Goal: Task Accomplishment & Management: Complete application form

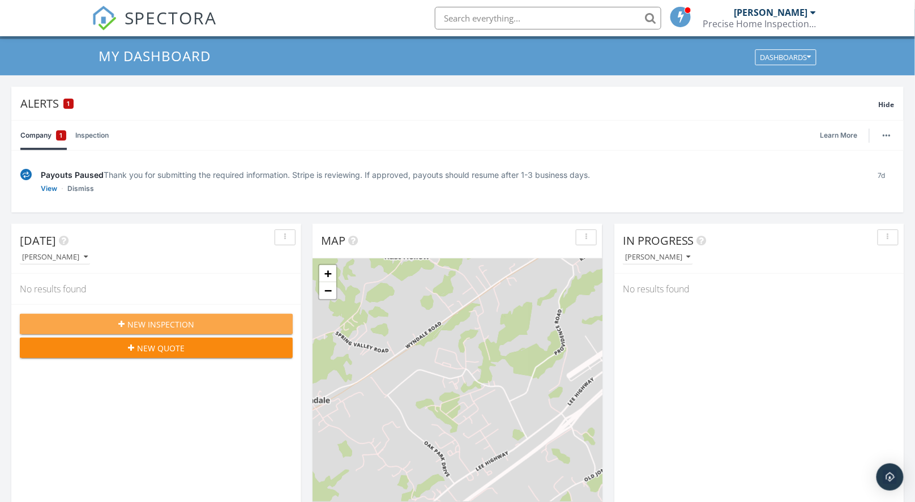
click at [175, 329] on button "New Inspection" at bounding box center [156, 324] width 273 height 20
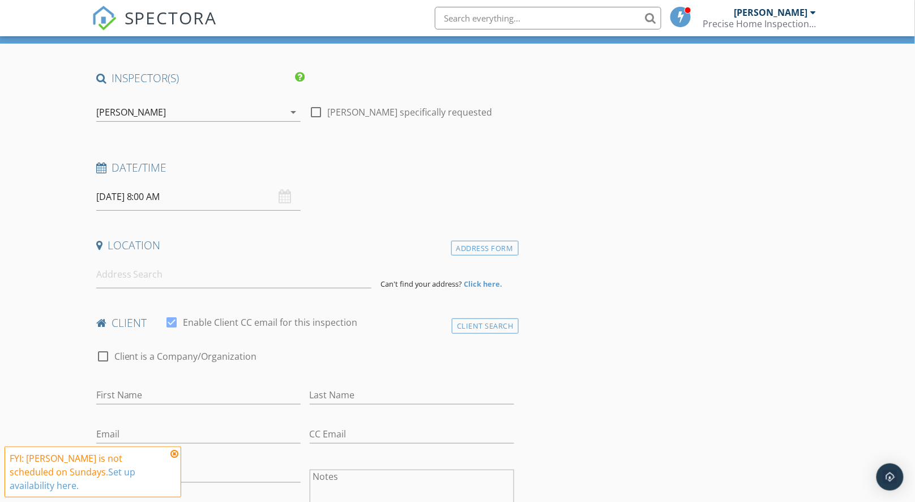
scroll to position [102, 0]
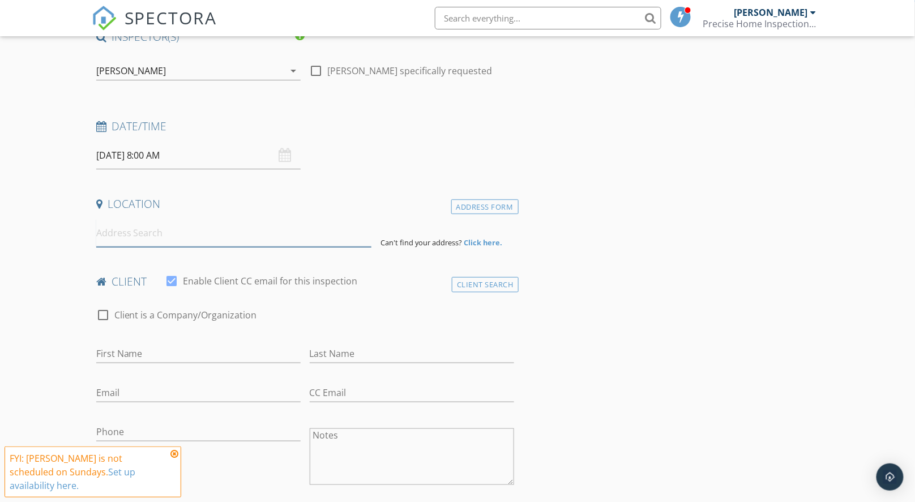
click at [149, 239] on input at bounding box center [234, 233] width 276 height 28
paste input "706 East 2nd Street"
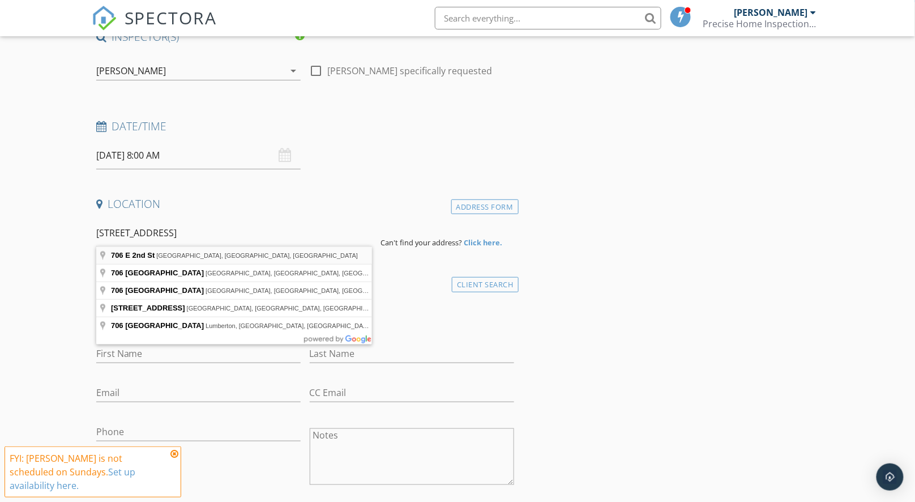
type input "706 E 2nd St, Damascus, VA, USA"
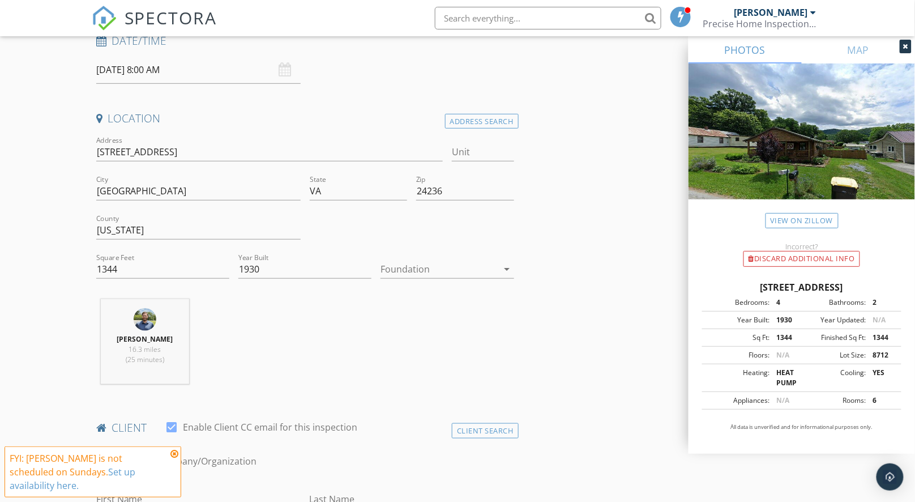
scroll to position [190, 0]
click at [434, 266] on div at bounding box center [438, 266] width 117 height 18
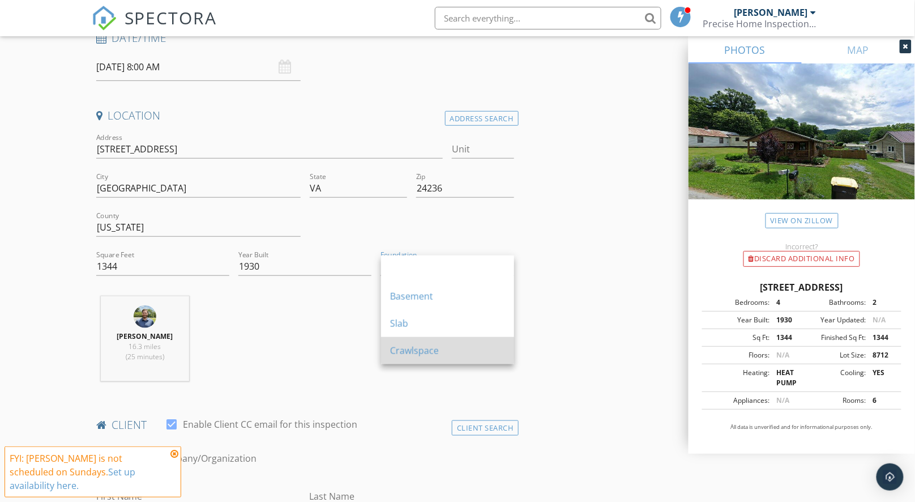
click at [435, 356] on div "Crawlspace" at bounding box center [447, 351] width 115 height 14
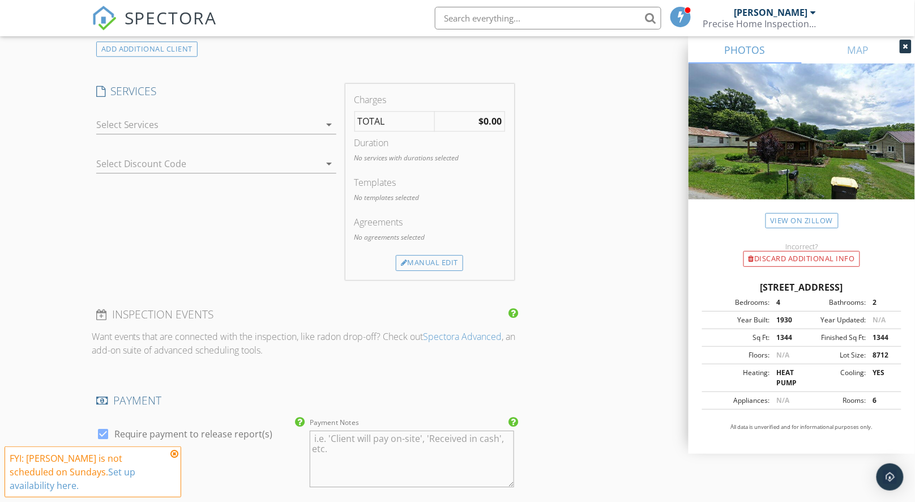
scroll to position [819, 0]
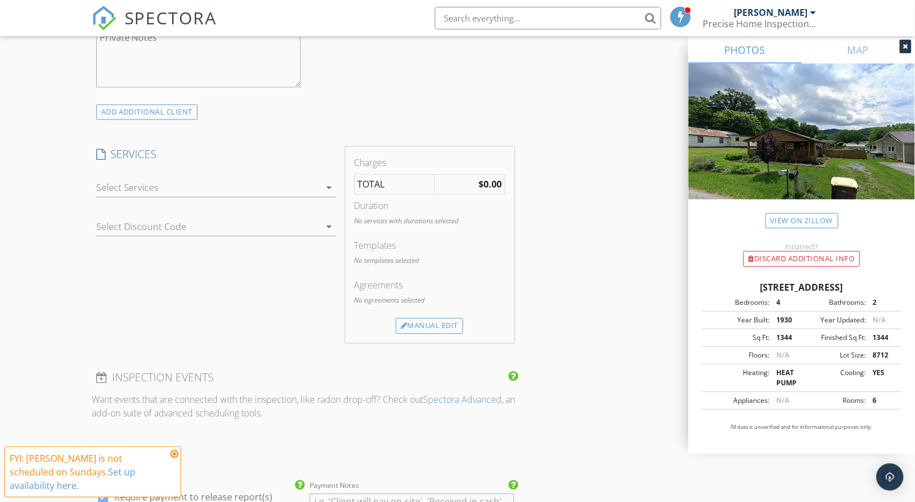
click at [303, 185] on div at bounding box center [208, 187] width 224 height 18
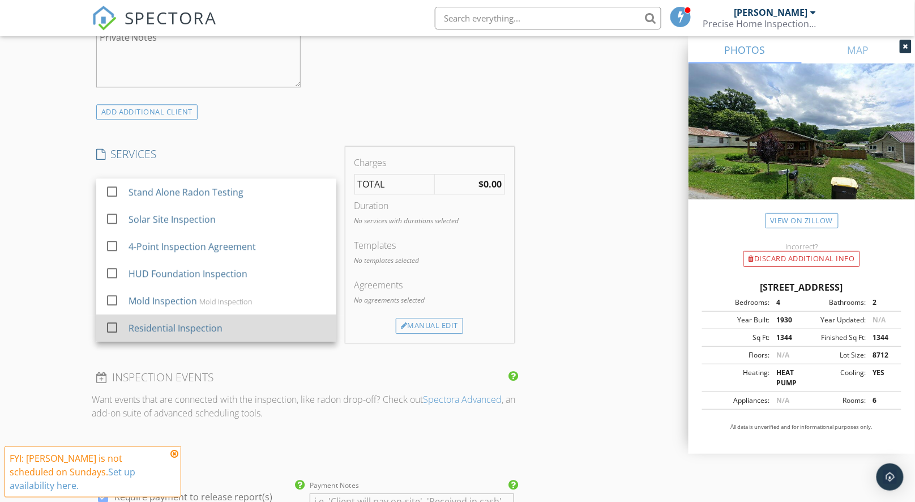
click at [276, 316] on div "Residential Inspection" at bounding box center [227, 327] width 199 height 23
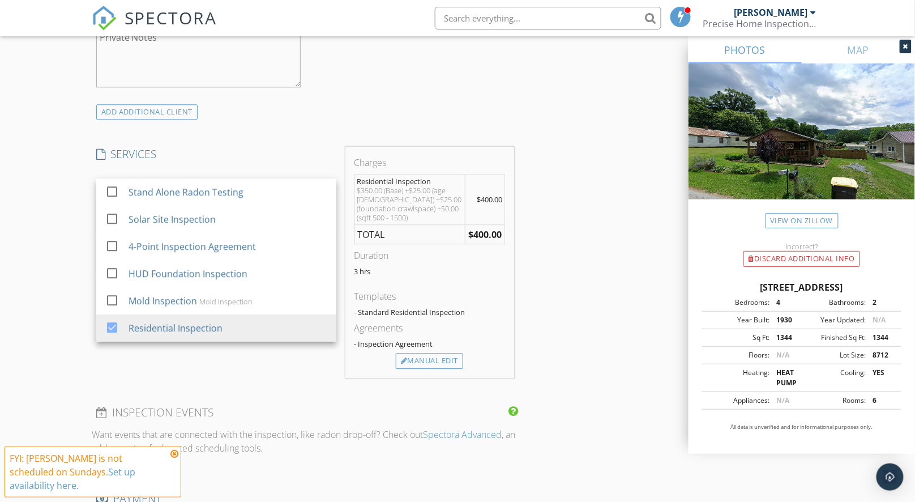
click at [596, 247] on div "INSPECTOR(S) check_box Thomas Jones PRIMARY Thomas Jones arrow_drop_down check_…" at bounding box center [458, 257] width 732 height 1891
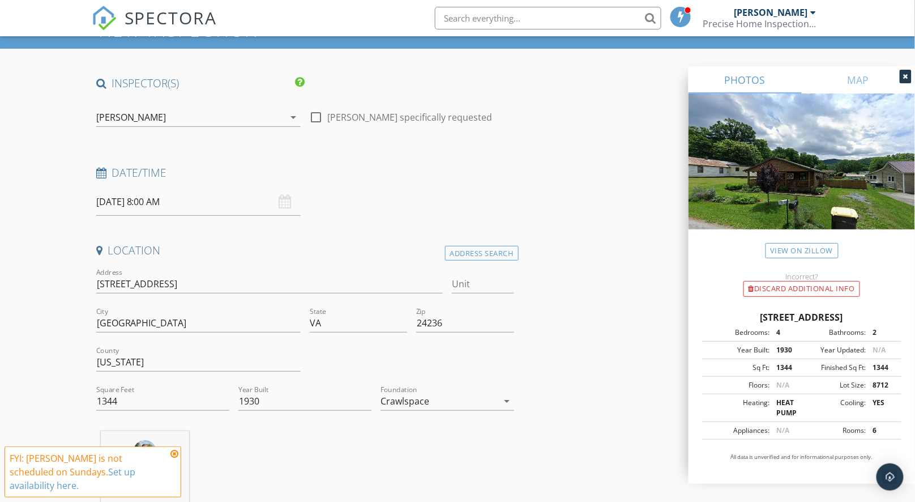
scroll to position [0, 0]
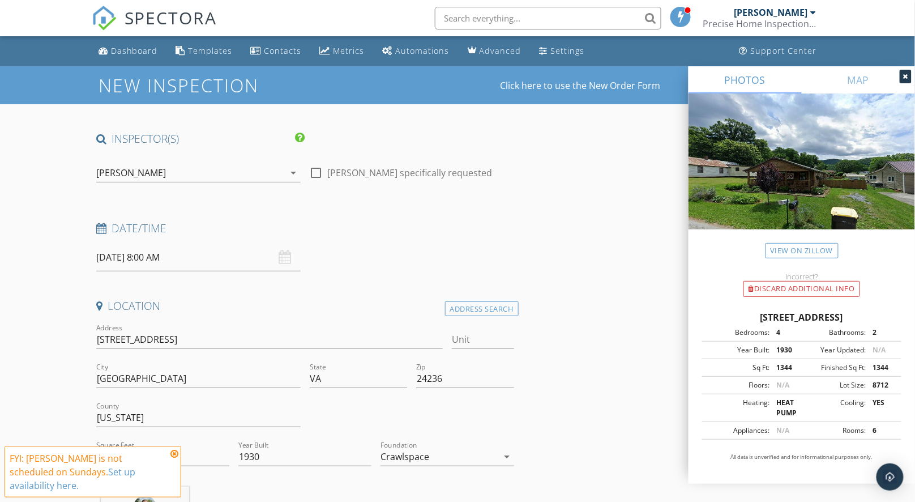
click at [148, 260] on input "09/28/2025 8:00 AM" at bounding box center [198, 257] width 204 height 28
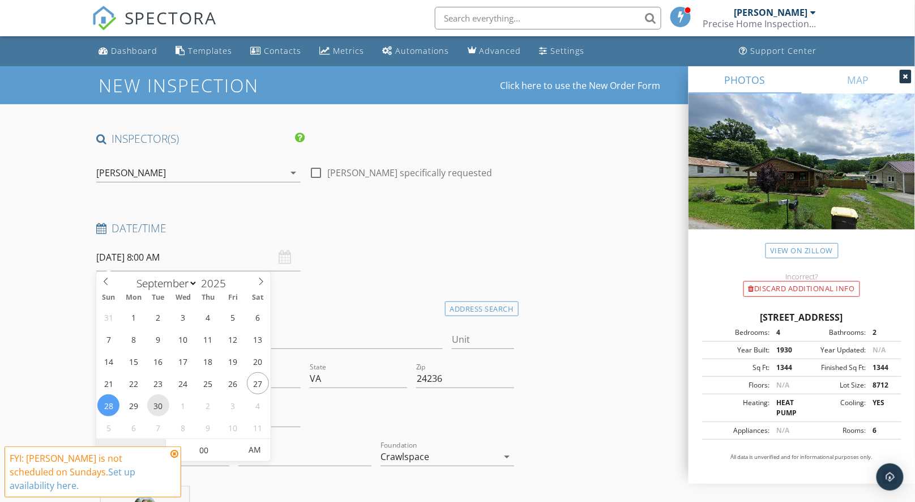
type input "09/30/2025 8:00 AM"
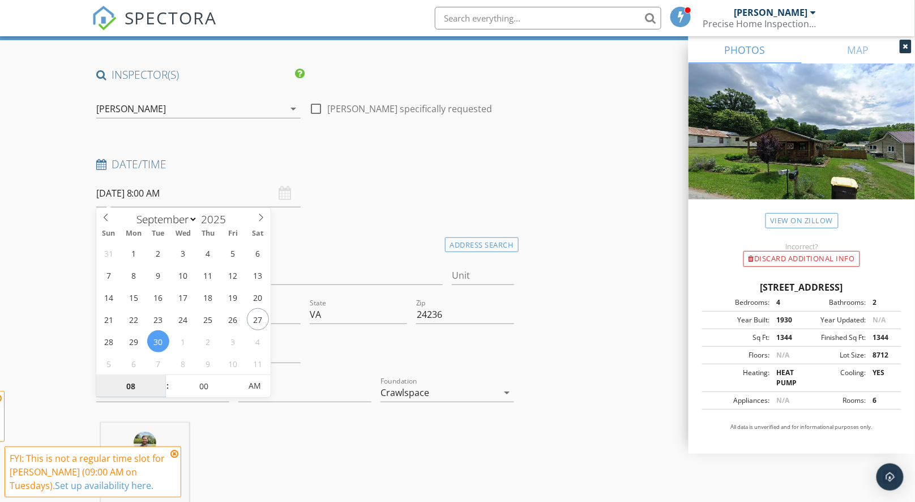
scroll to position [228, 0]
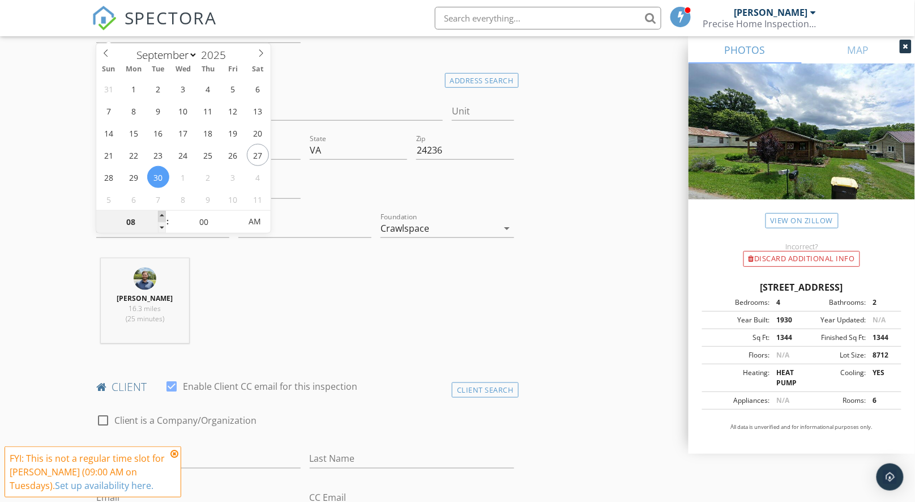
type input "09"
type input "09/30/2025 9:00 AM"
click at [163, 216] on span at bounding box center [162, 216] width 8 height 11
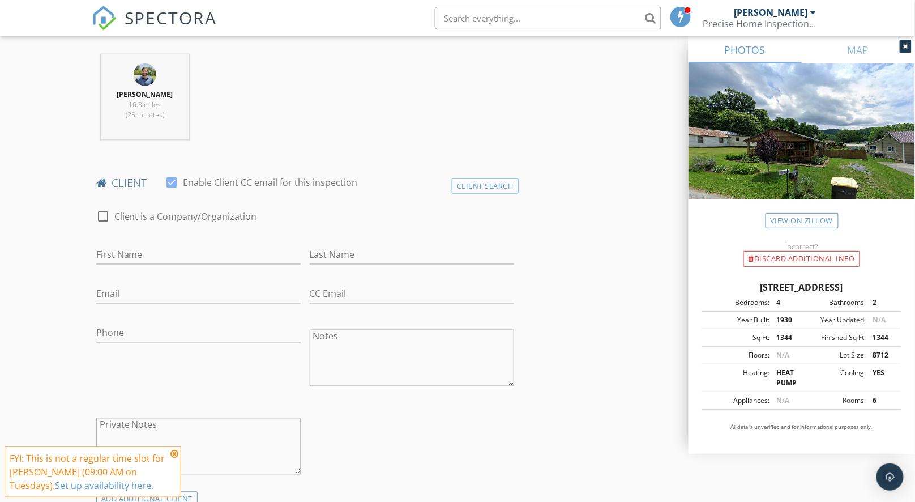
scroll to position [434, 0]
click at [266, 246] on input "First Name" at bounding box center [198, 253] width 204 height 19
type input "Steven"
type input "Taylor"
click at [179, 328] on input "Phone" at bounding box center [198, 331] width 204 height 19
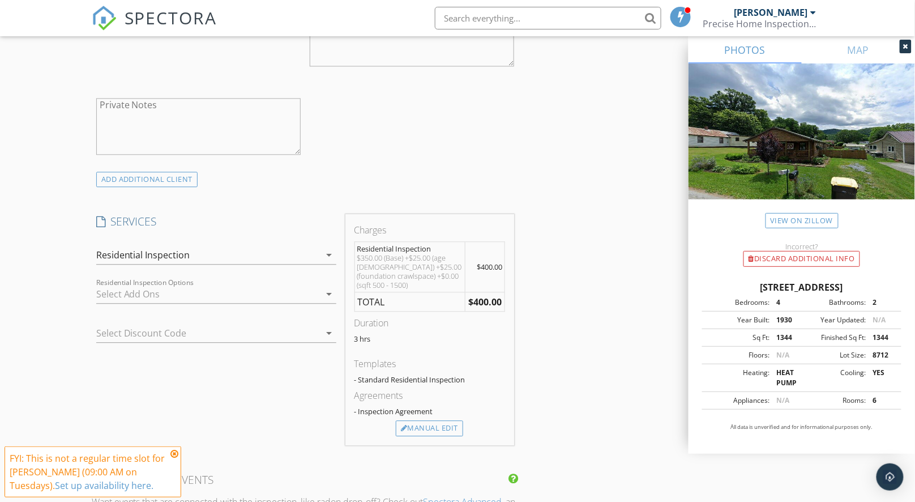
scroll to position [765, 0]
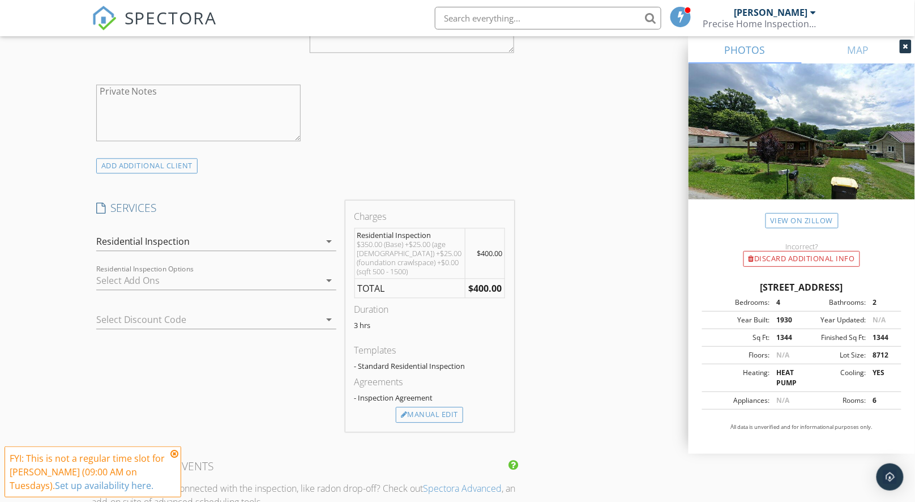
type input "980-230-5986"
click at [265, 318] on div at bounding box center [200, 319] width 208 height 18
click at [250, 400] on div "SERVICES check_box_outline_blank Stand Alone Radon Testing check_box_outline_bl…" at bounding box center [216, 315] width 249 height 231
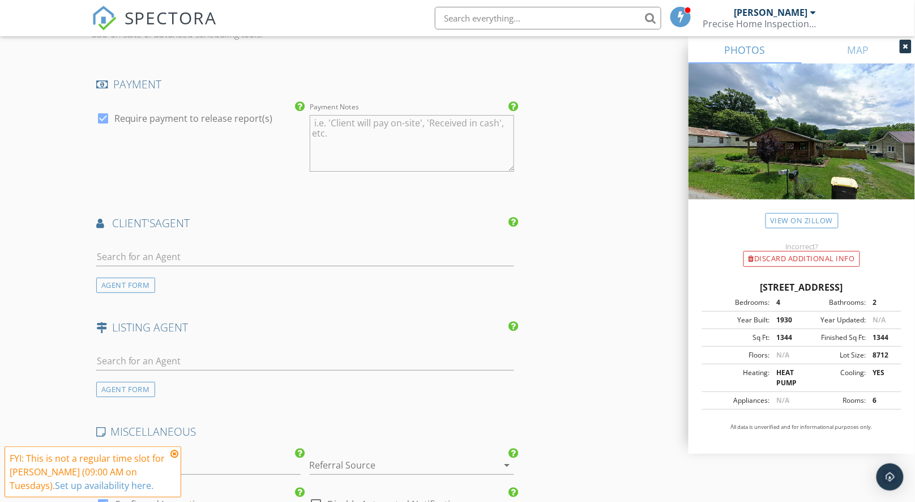
scroll to position [1348, 0]
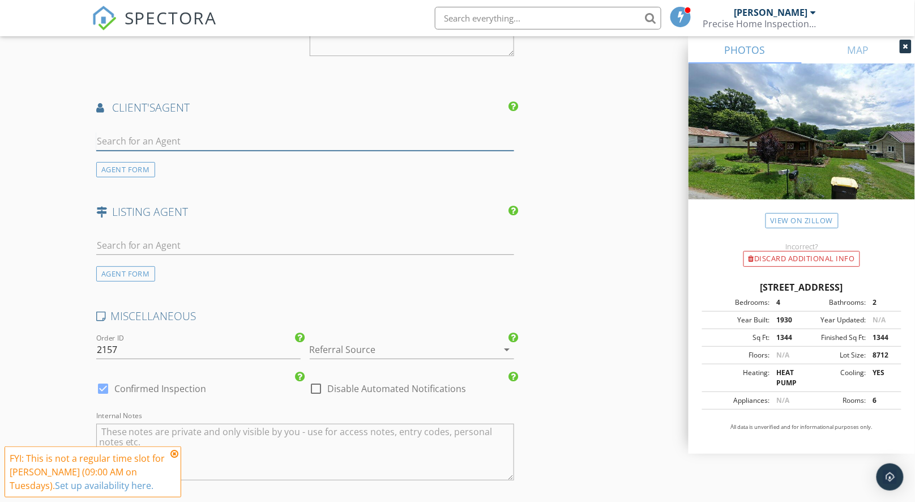
click at [213, 139] on input "text" at bounding box center [305, 141] width 418 height 19
type input "mar"
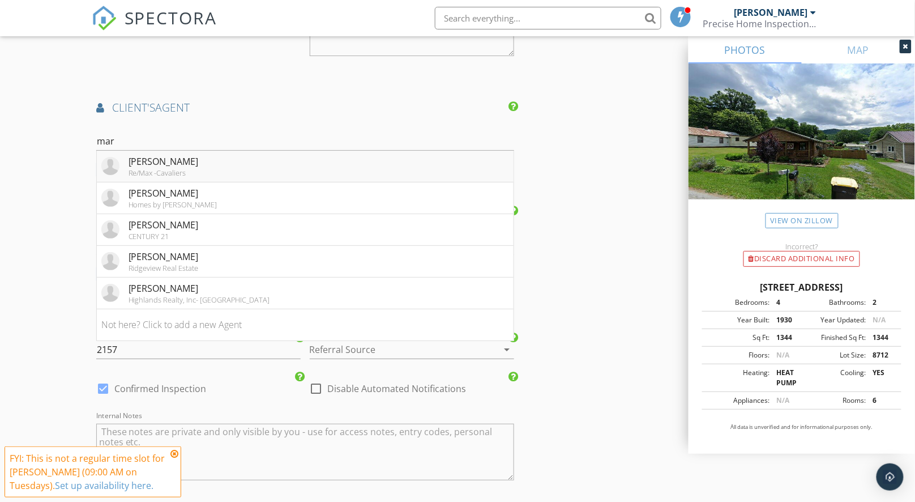
click at [185, 161] on div "Mary Jo Stallard" at bounding box center [164, 162] width 70 height 14
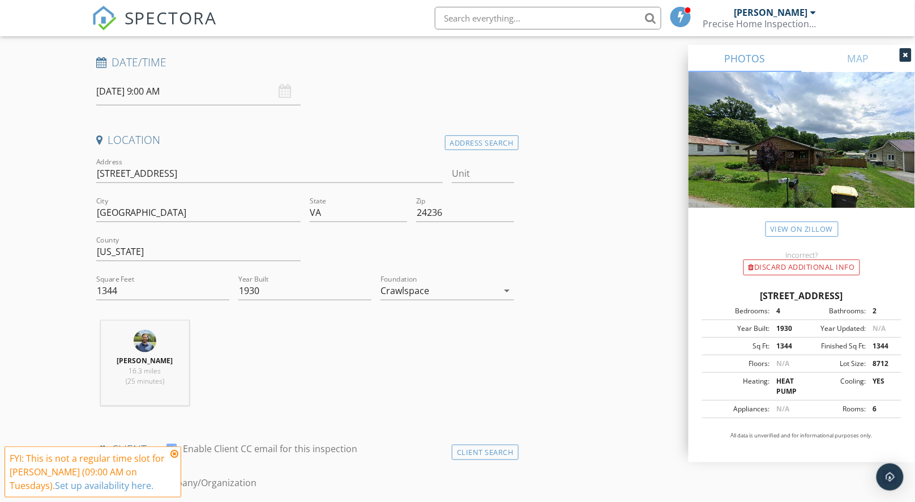
scroll to position [18, 0]
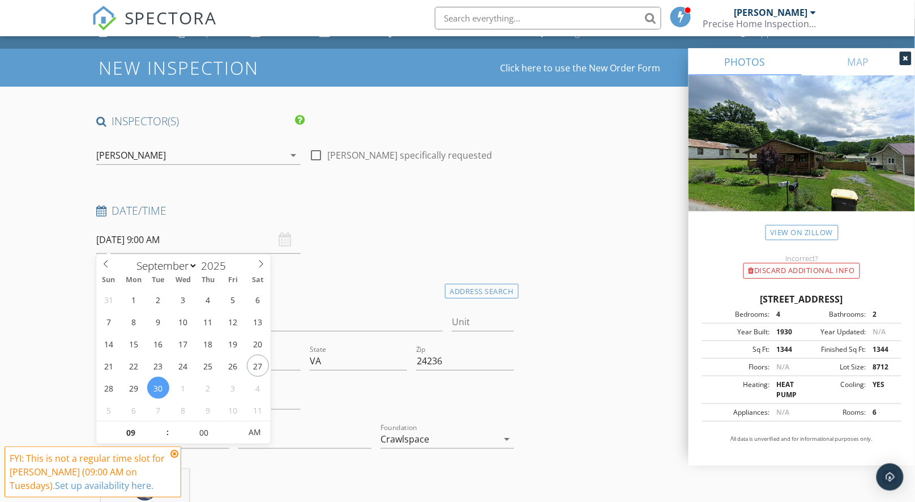
click at [117, 243] on input "[DATE] 9:00 AM" at bounding box center [198, 240] width 204 height 28
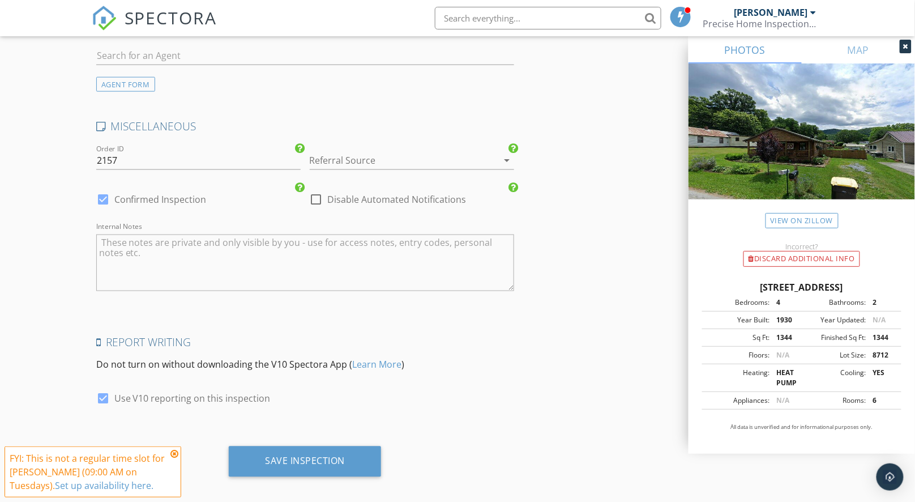
scroll to position [1799, 0]
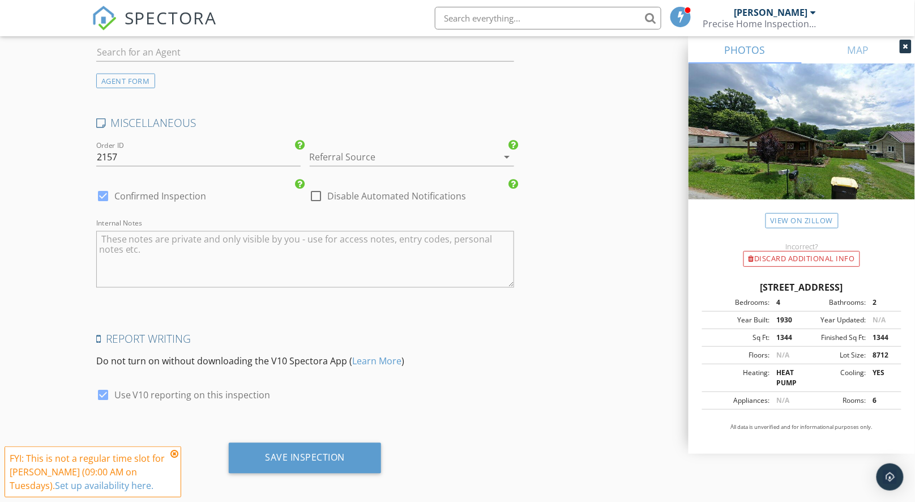
click at [380, 154] on div at bounding box center [396, 157] width 173 height 18
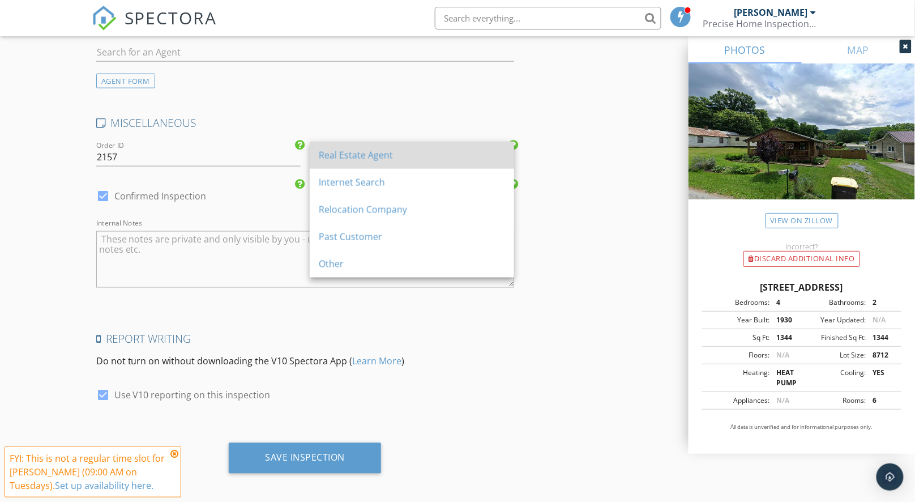
click at [382, 165] on div "Real Estate Agent" at bounding box center [412, 155] width 186 height 27
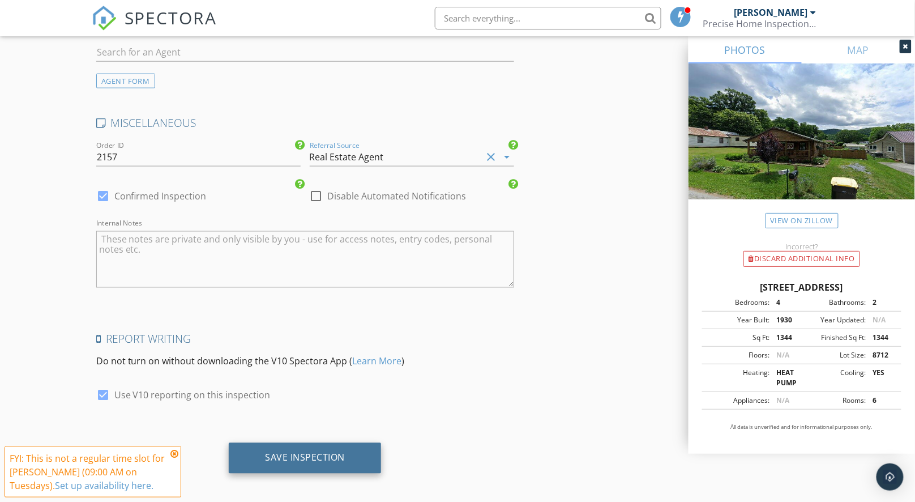
click at [330, 452] on div "Save Inspection" at bounding box center [305, 457] width 80 height 11
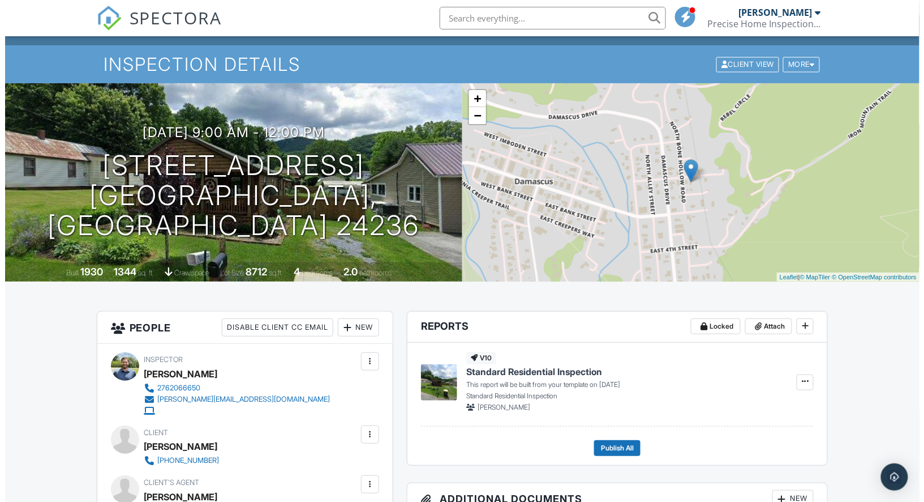
scroll to position [181, 0]
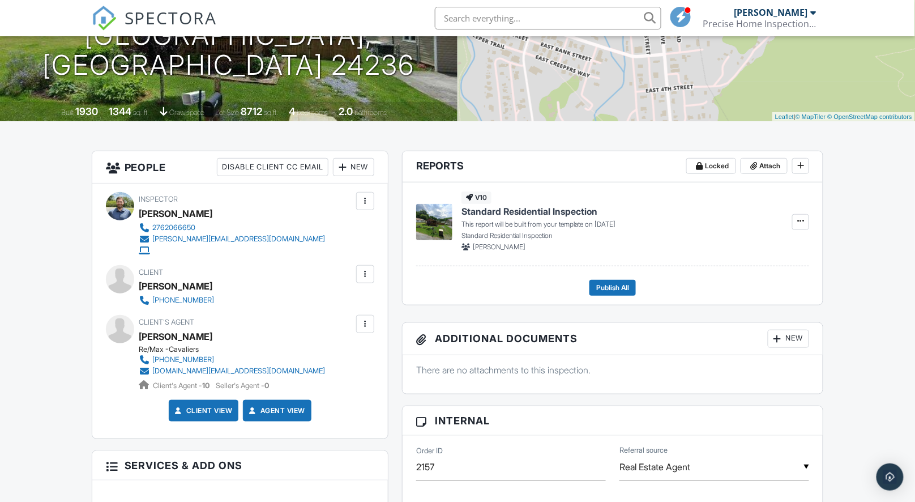
click at [361, 272] on div at bounding box center [364, 273] width 11 height 11
click at [280, 302] on li "Edit" at bounding box center [307, 308] width 122 height 28
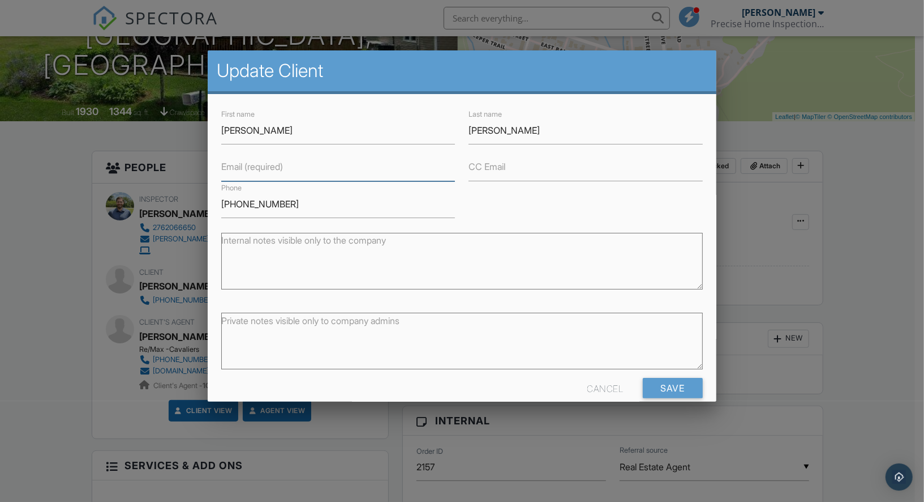
click at [290, 163] on input "Email (required)" at bounding box center [338, 167] width 234 height 28
paste input "stillio@bellsouth.net"
type input "stillio@bellsouth.net"
click at [655, 391] on input "Save" at bounding box center [673, 388] width 60 height 20
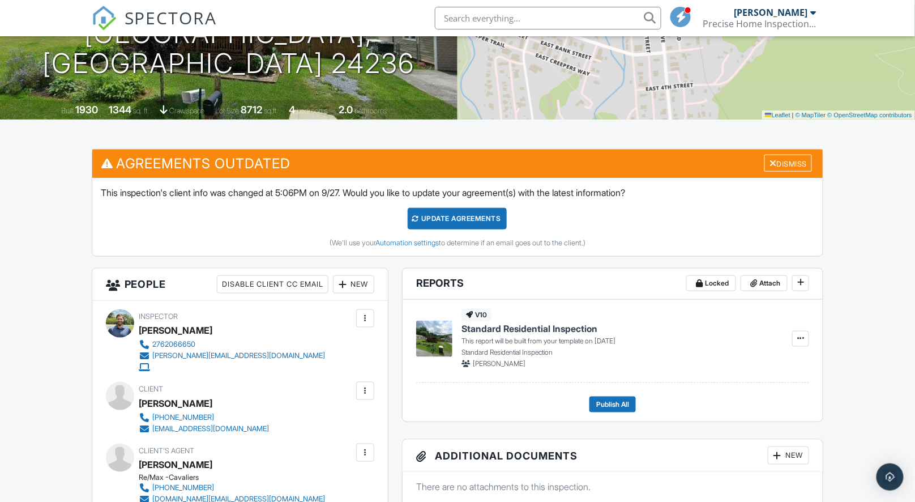
scroll to position [250, 0]
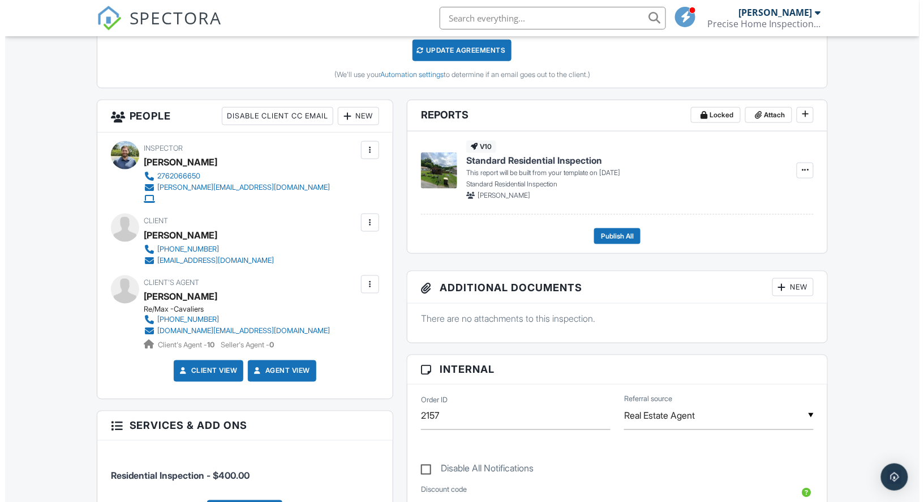
scroll to position [348, 0]
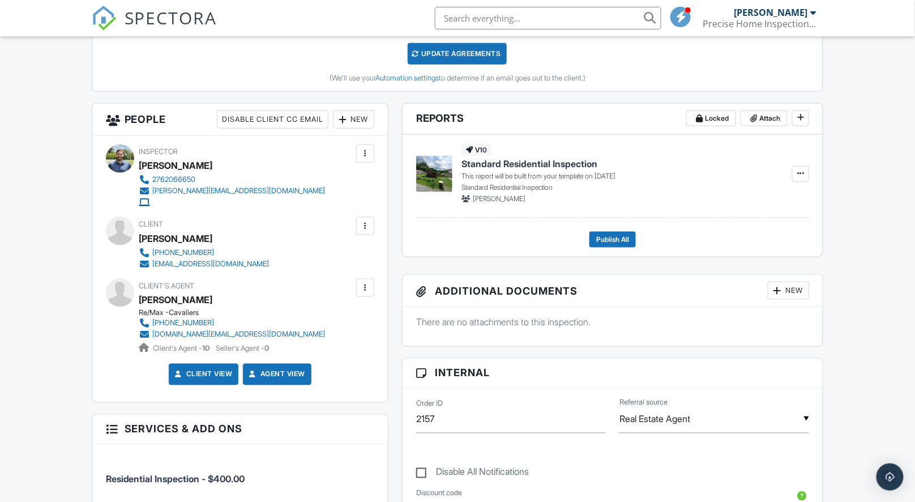
click at [367, 220] on div at bounding box center [364, 225] width 11 height 11
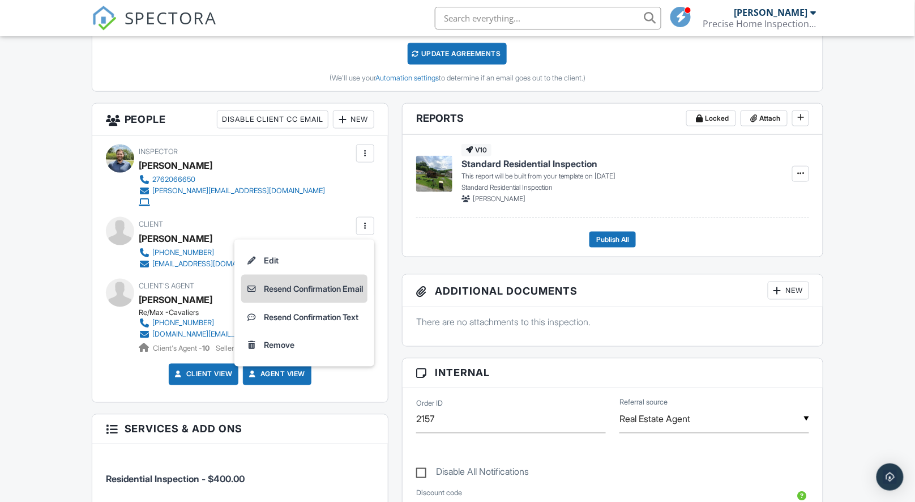
click at [354, 281] on li "Resend Confirmation Email" at bounding box center [304, 289] width 126 height 28
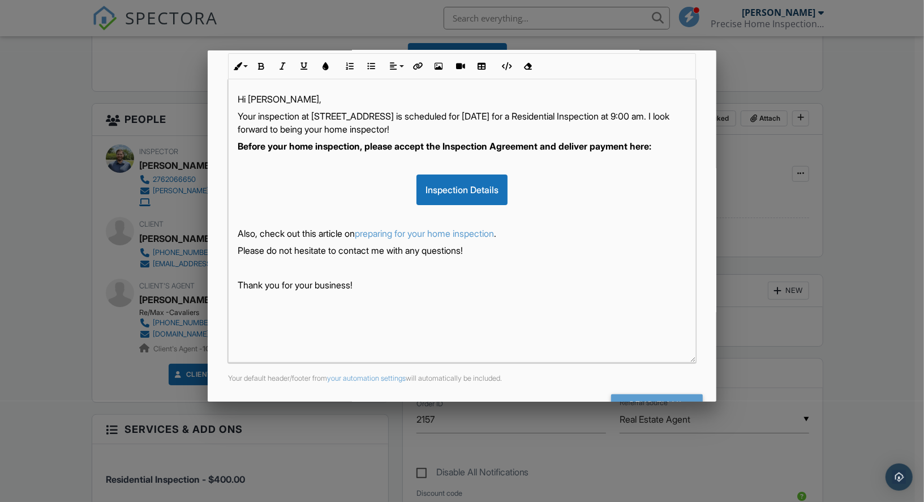
scroll to position [204, 0]
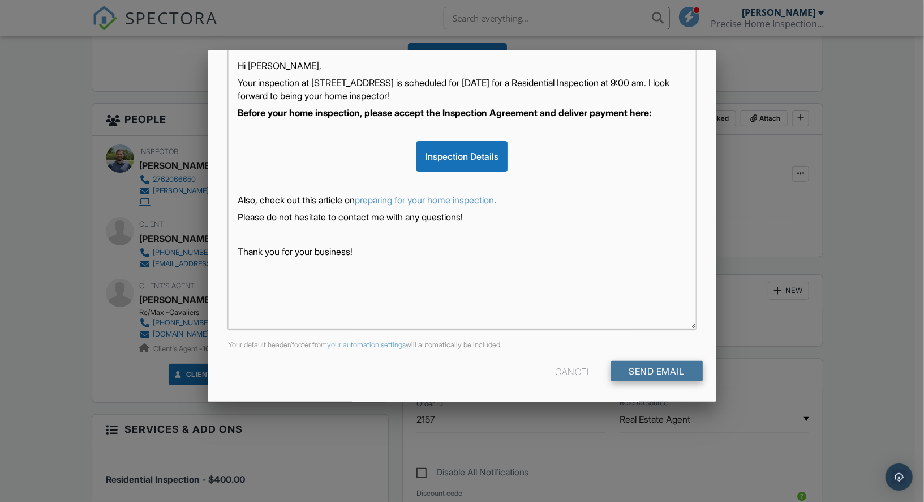
click at [648, 372] on input "Send Email" at bounding box center [657, 371] width 92 height 20
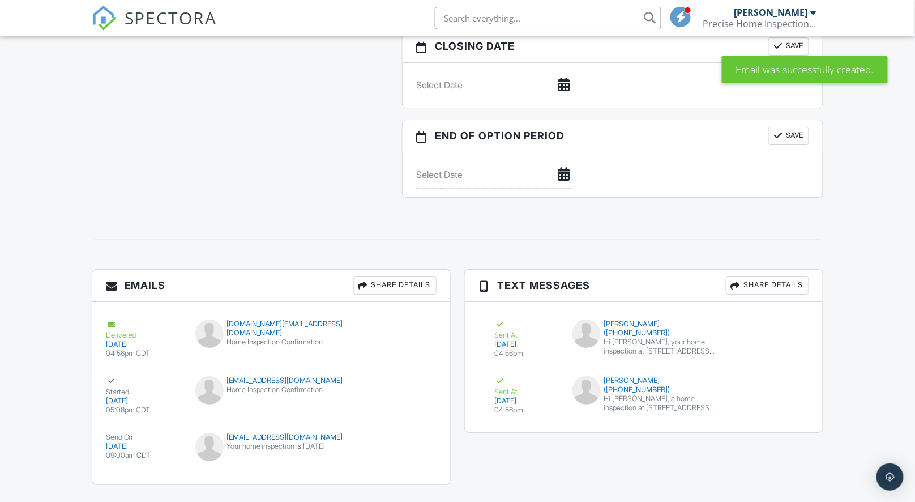
scroll to position [1205, 0]
